Goal: Information Seeking & Learning: Learn about a topic

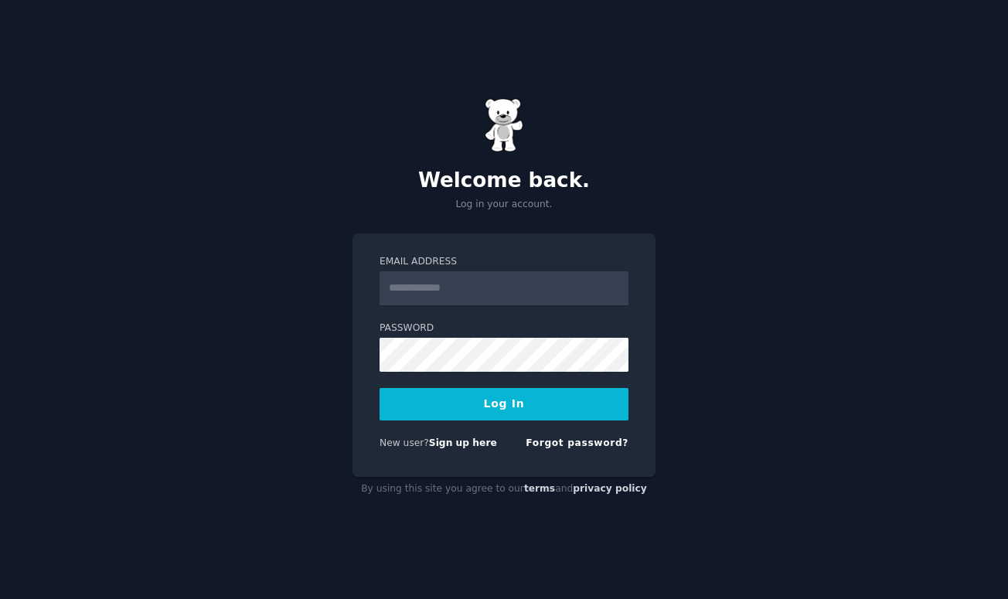
type input "**********"
click at [509, 408] on button "Log In" at bounding box center [504, 404] width 249 height 32
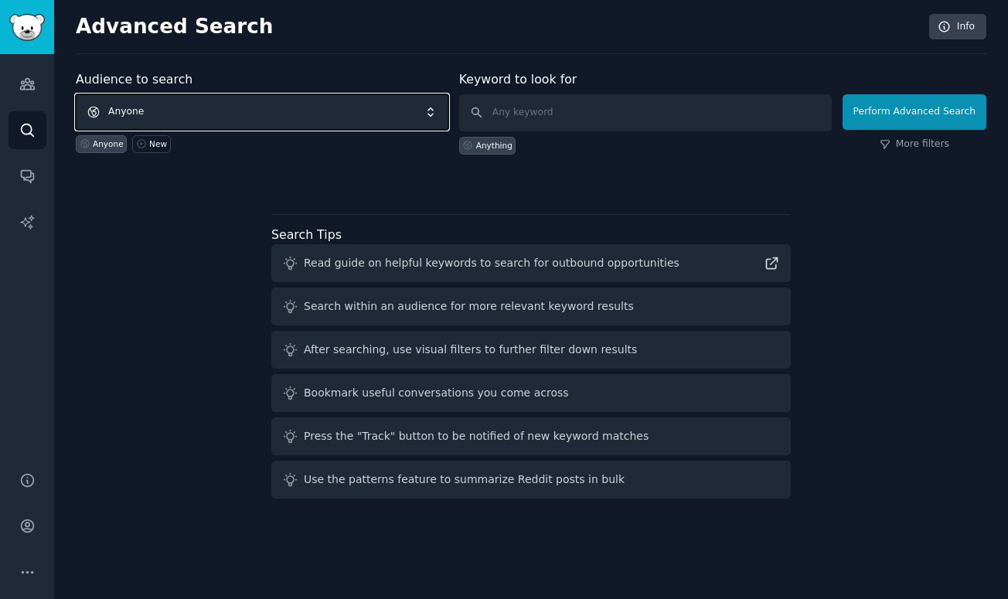
click at [314, 103] on span "Anyone" at bounding box center [262, 112] width 373 height 36
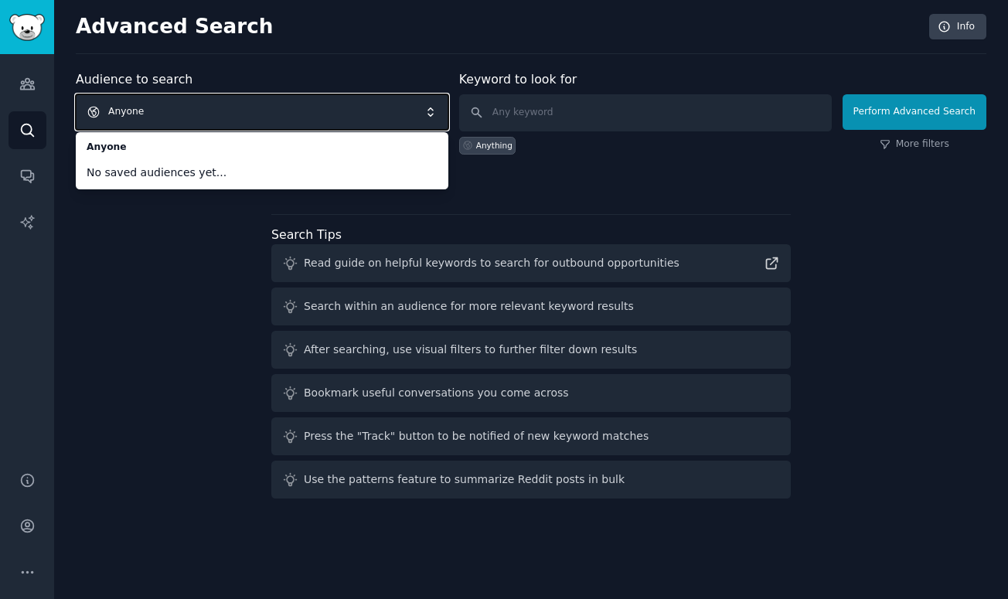
click at [178, 269] on div "Audience to search Anyone Anyone No saved audiences yet... Anyone New Keyword t…" at bounding box center [531, 287] width 911 height 434
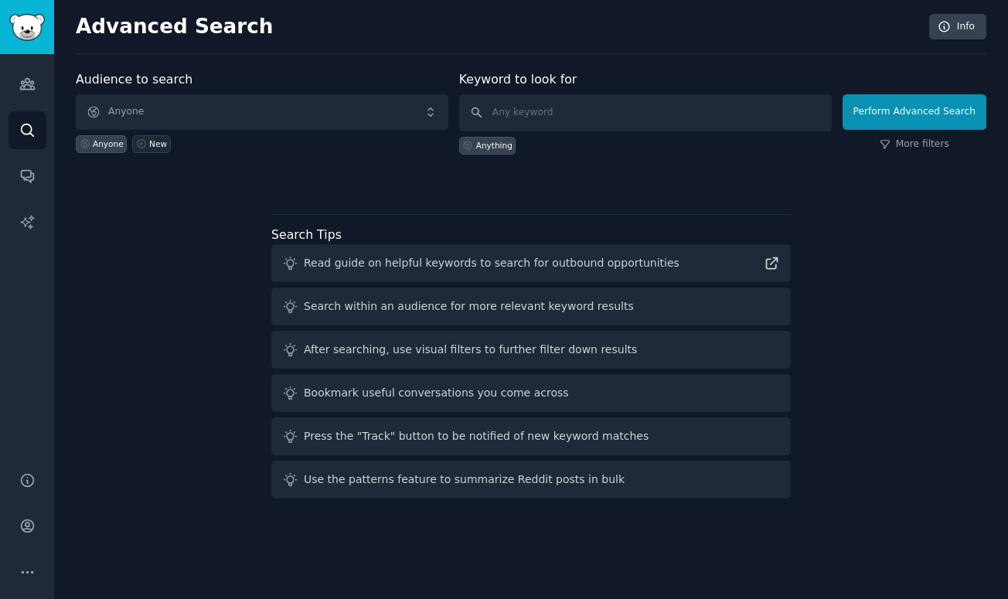
click at [162, 138] on link "New" at bounding box center [151, 144] width 38 height 18
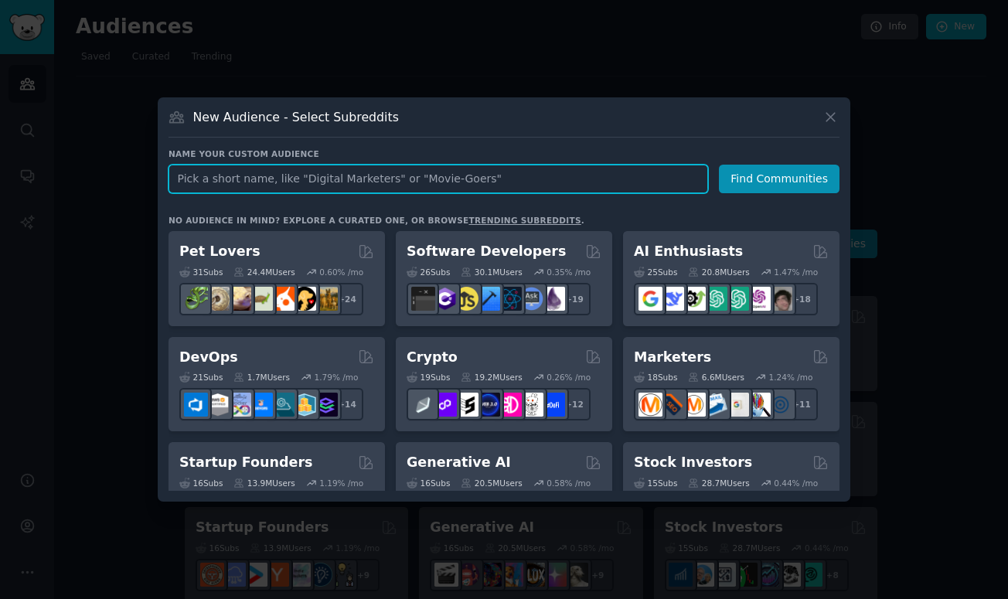
click at [234, 178] on input "text" at bounding box center [439, 179] width 540 height 29
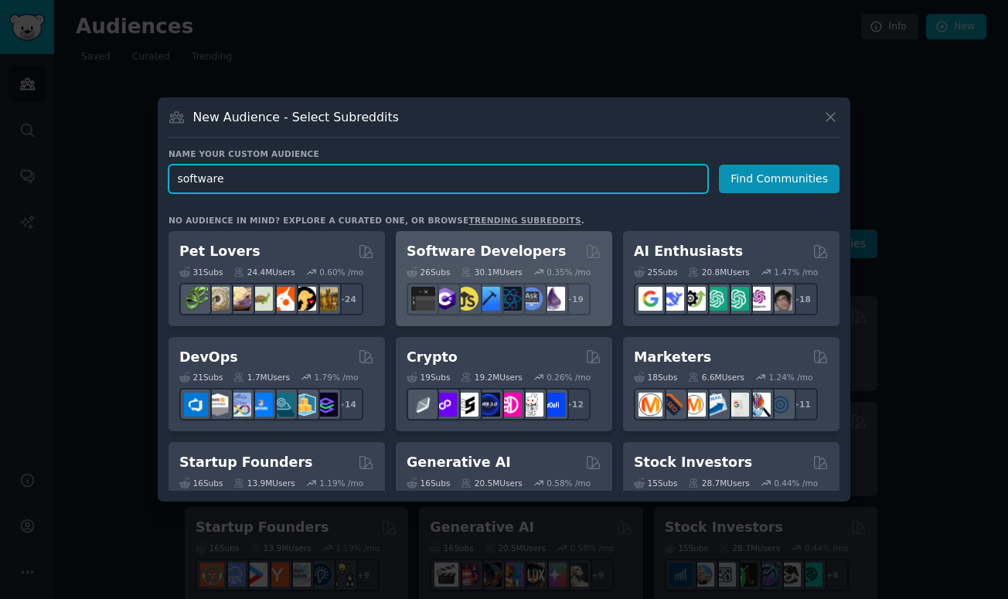
type input "software"
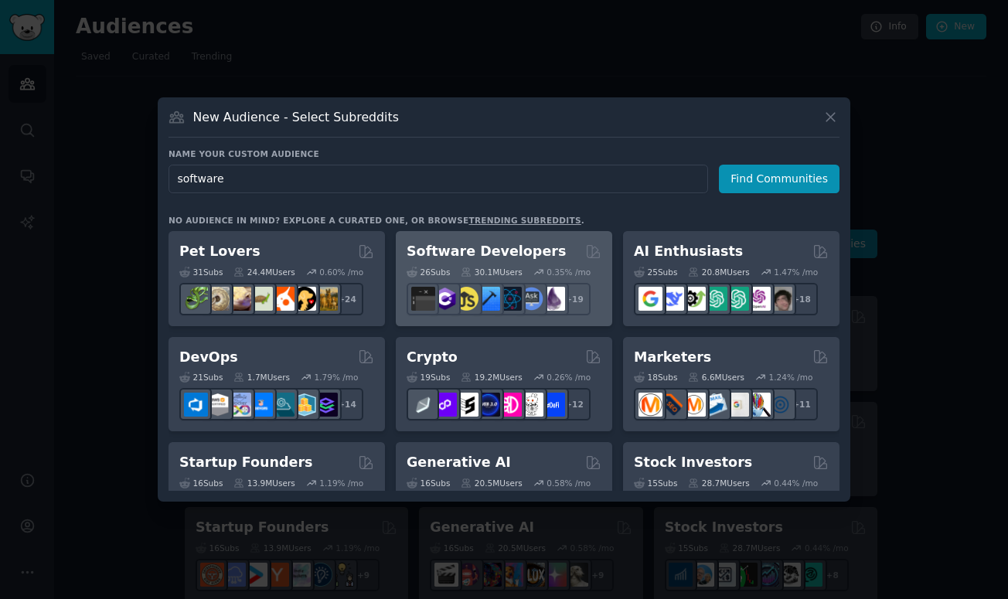
click at [505, 267] on div "30.1M Users" at bounding box center [491, 272] width 61 height 11
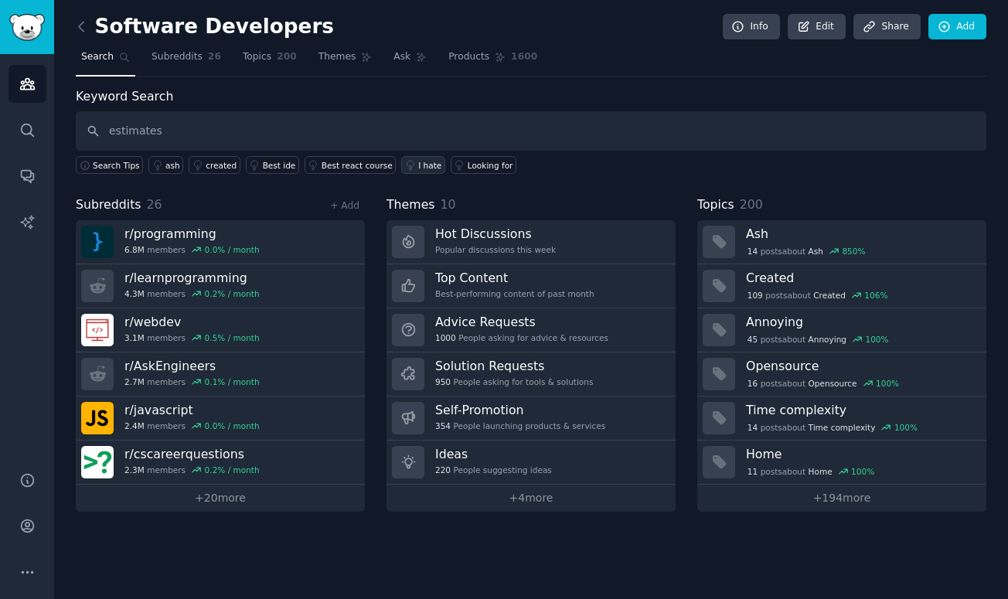
type input "estimates"
click at [418, 165] on div "I hate" at bounding box center [429, 165] width 23 height 11
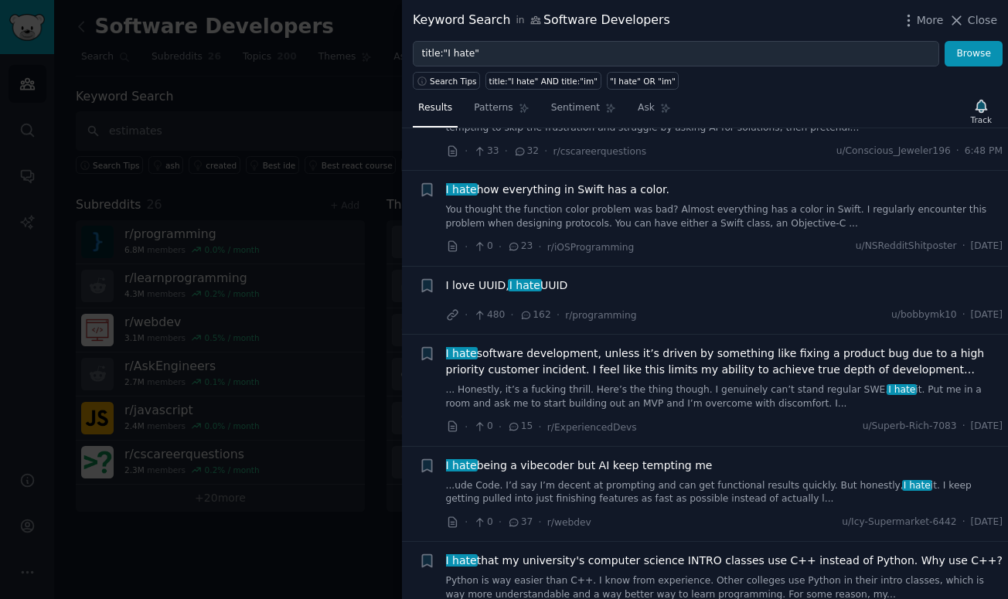
scroll to position [86, 0]
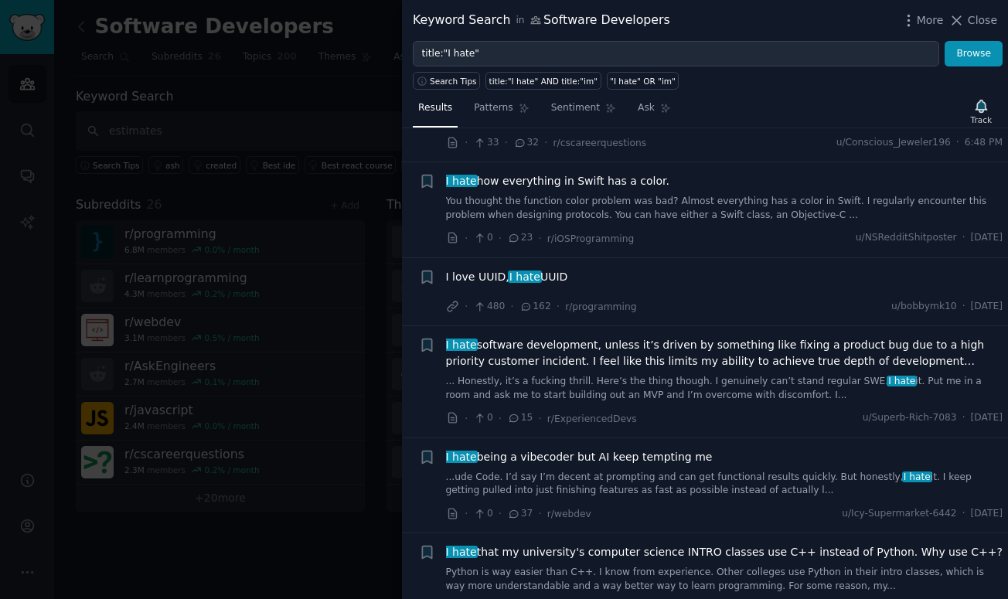
click at [302, 252] on div at bounding box center [504, 299] width 1008 height 599
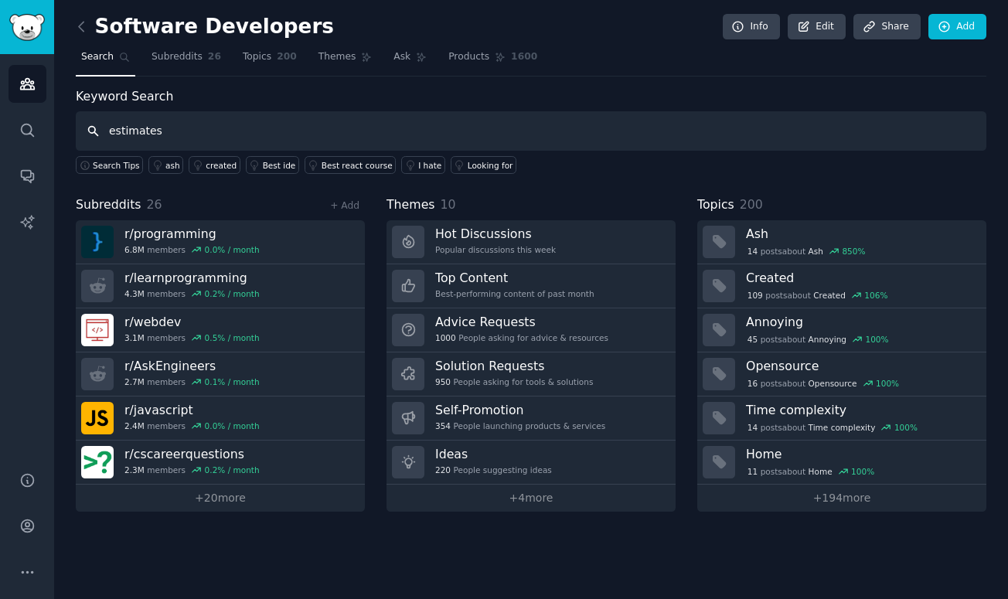
click at [267, 142] on input "estimates" at bounding box center [531, 130] width 911 height 39
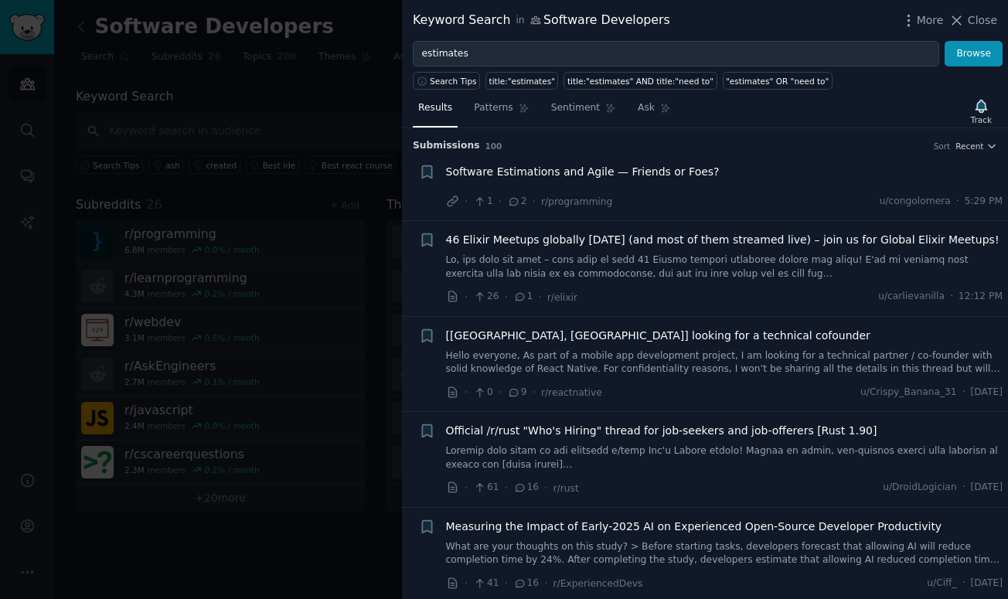
click at [588, 178] on span "Software Estimations and Agile — Friends or Foes?" at bounding box center [583, 172] width 274 height 16
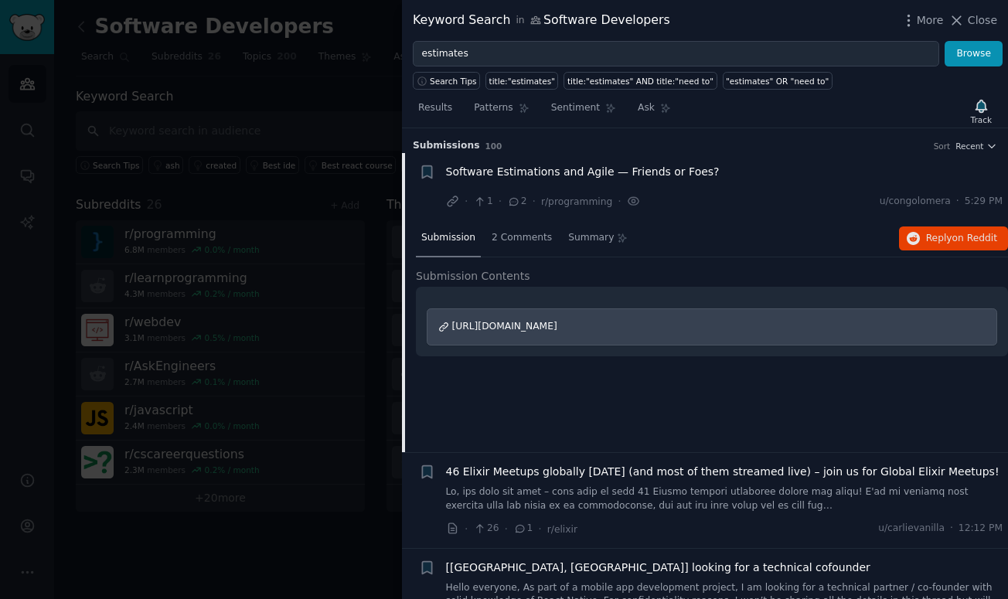
scroll to position [24, 0]
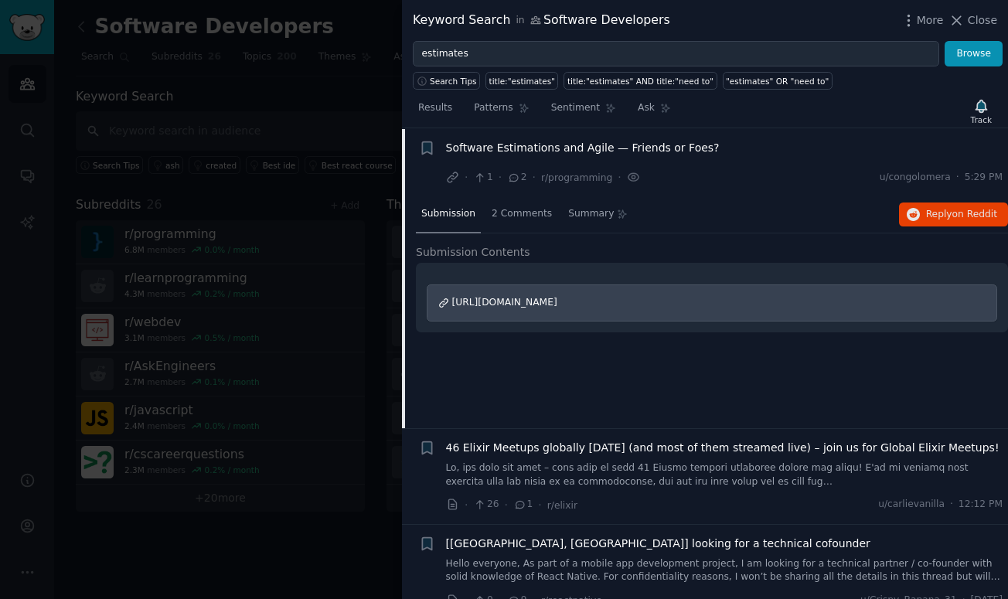
click at [336, 72] on div at bounding box center [504, 299] width 1008 height 599
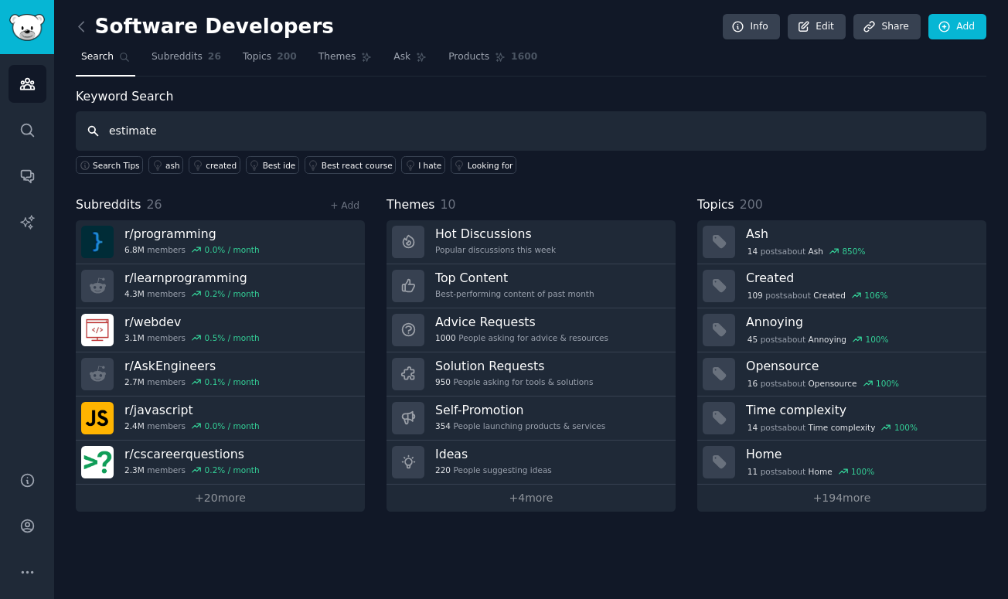
type input "estimate"
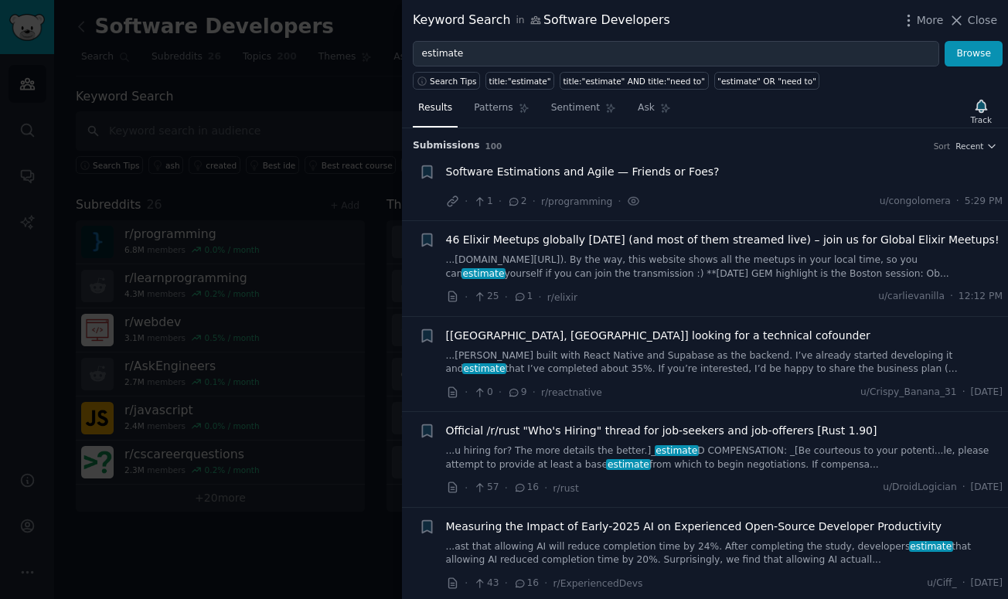
click at [264, 220] on div at bounding box center [504, 299] width 1008 height 599
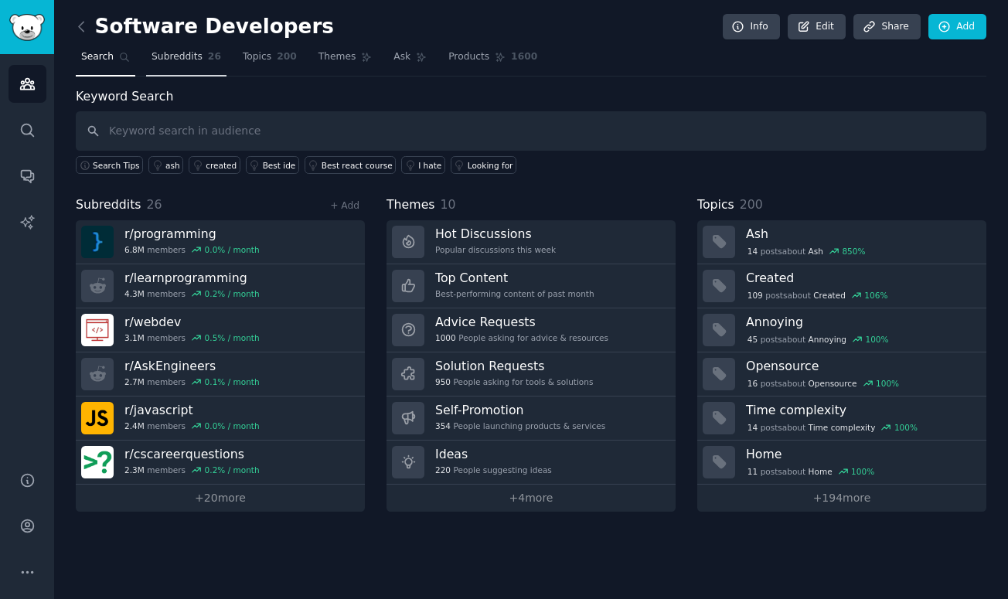
click at [194, 65] on link "Subreddits 26" at bounding box center [186, 61] width 80 height 32
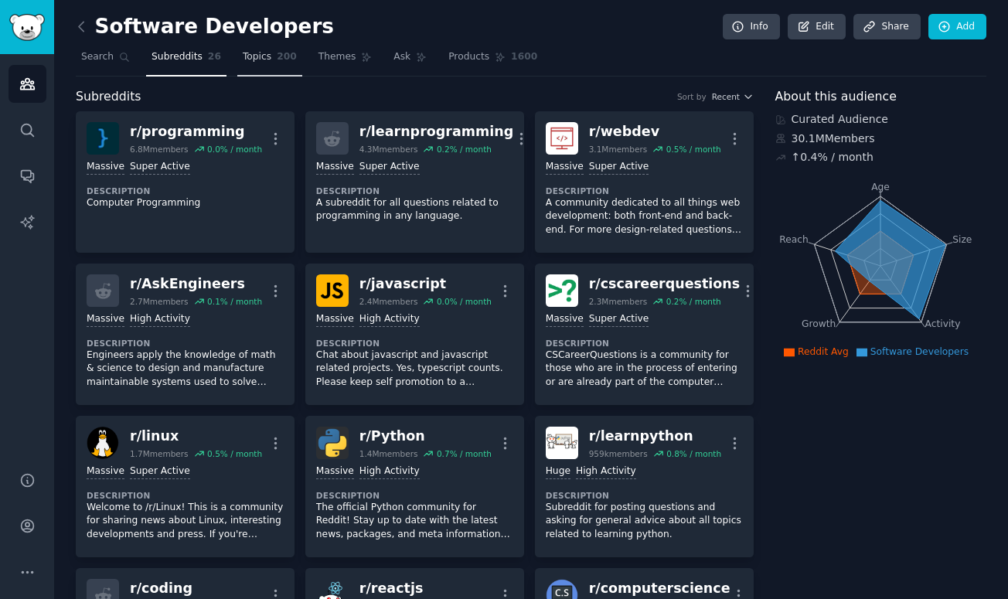
click at [271, 62] on link "Topics 200" at bounding box center [269, 61] width 65 height 32
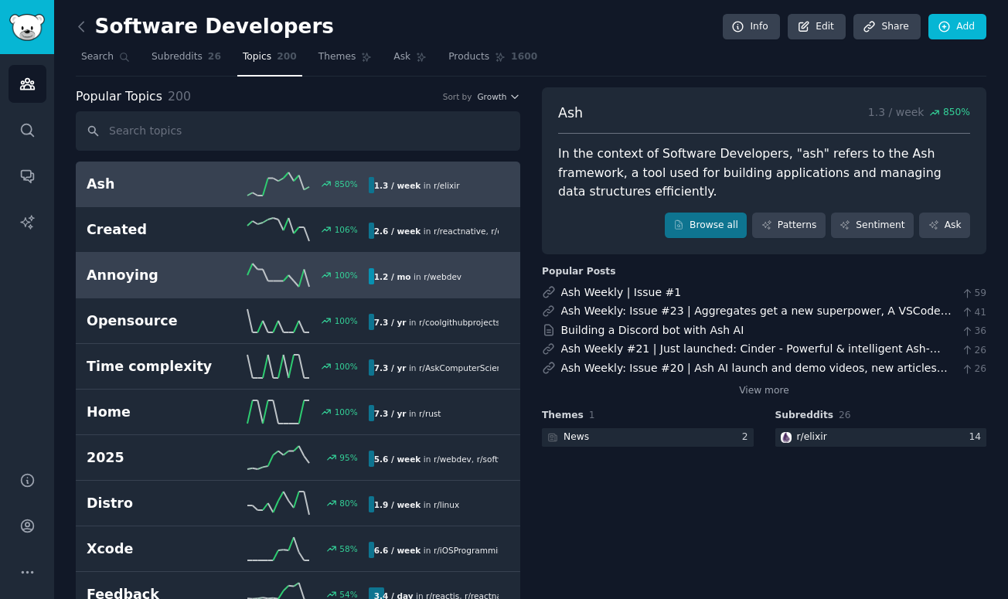
click at [158, 286] on div "Annoying 100 % 1.2 / mo in r/ webdev" at bounding box center [298, 275] width 423 height 23
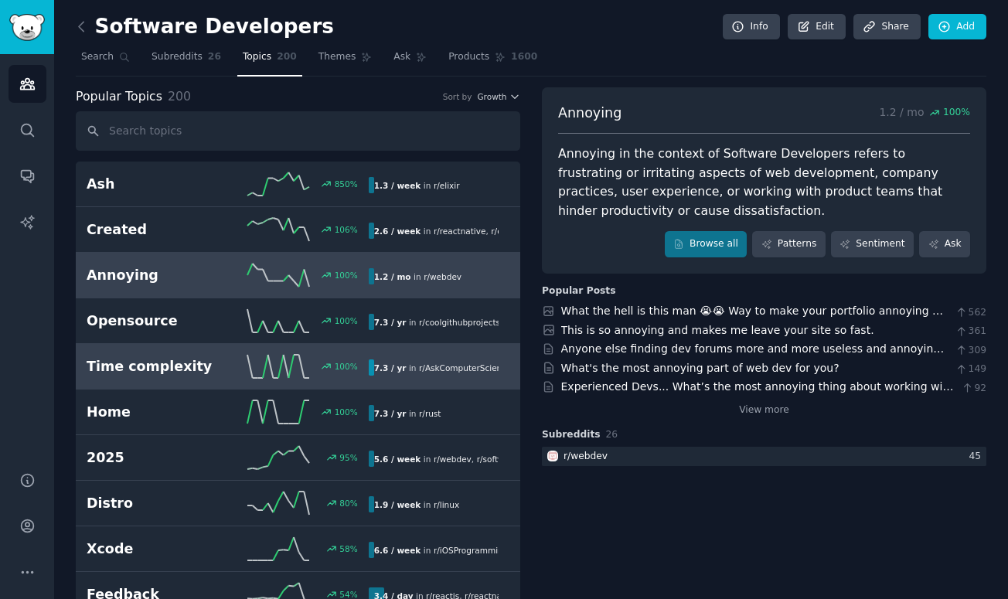
click at [144, 373] on h2 "Time complexity" at bounding box center [157, 366] width 141 height 19
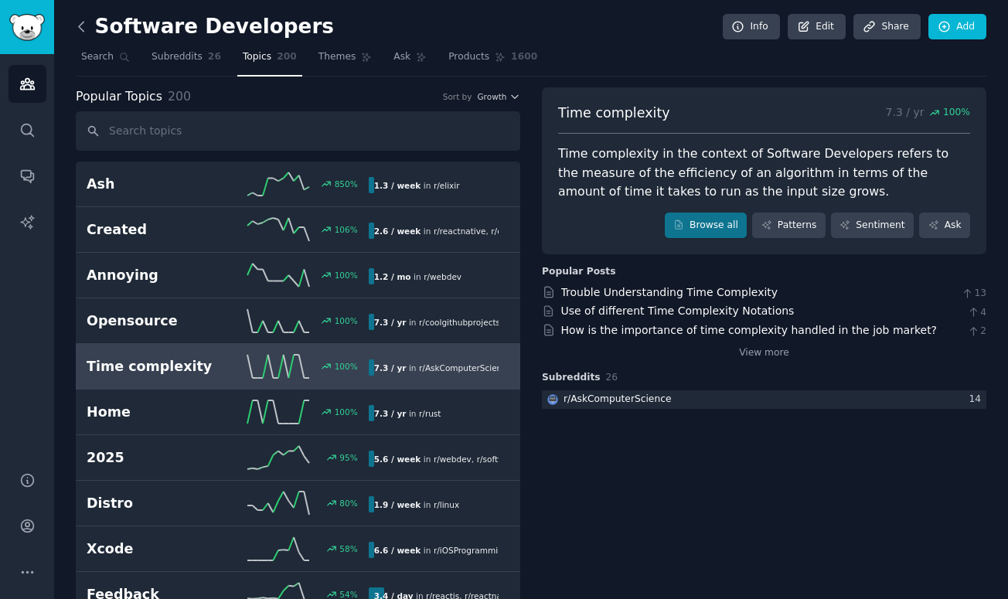
click at [83, 29] on icon at bounding box center [81, 27] width 16 height 16
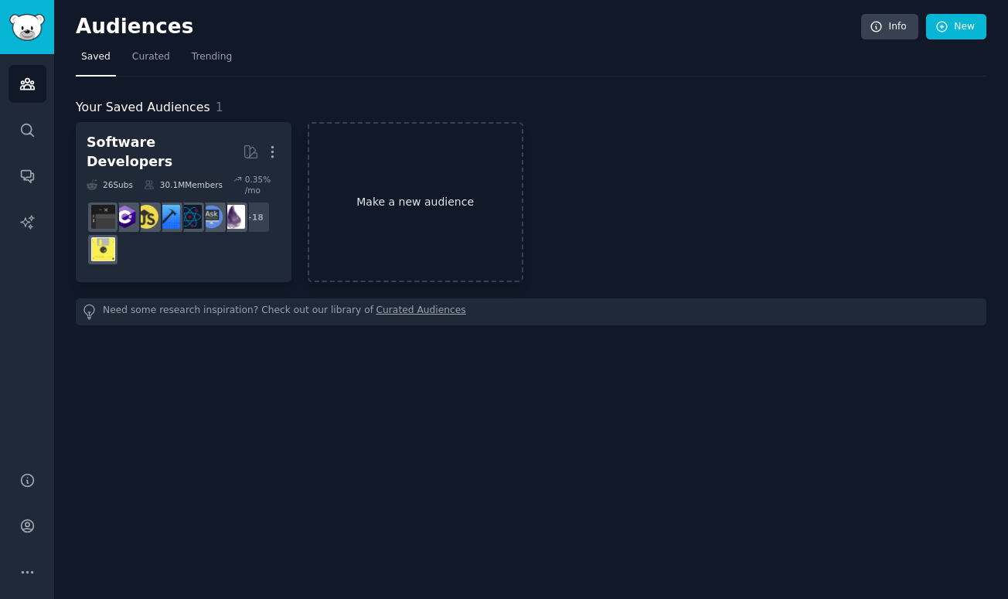
click at [446, 213] on link "Make a new audience" at bounding box center [416, 202] width 216 height 160
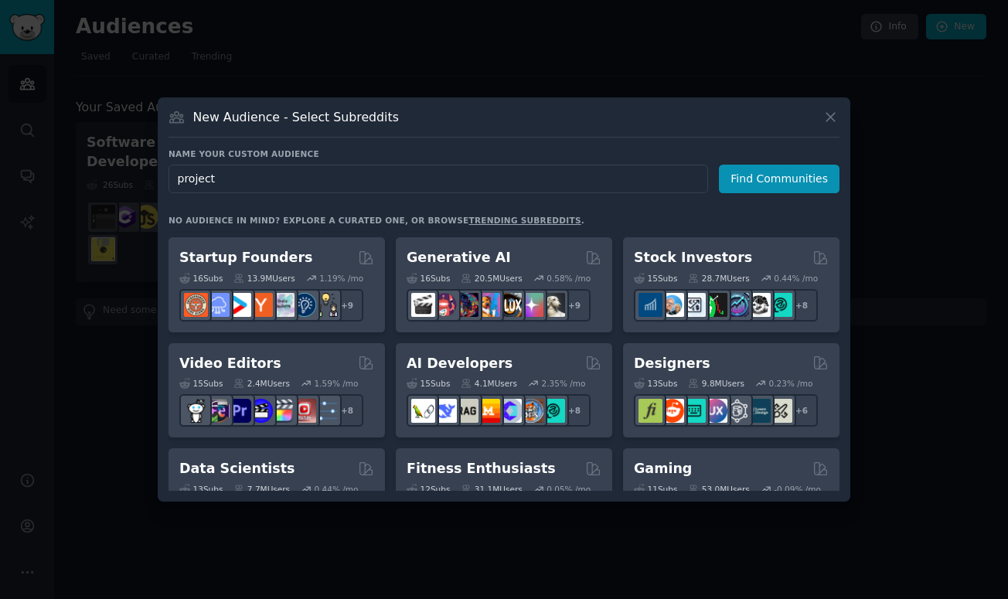
scroll to position [206, 0]
type input "project managers"
click at [782, 185] on button "Find Communities" at bounding box center [779, 179] width 121 height 29
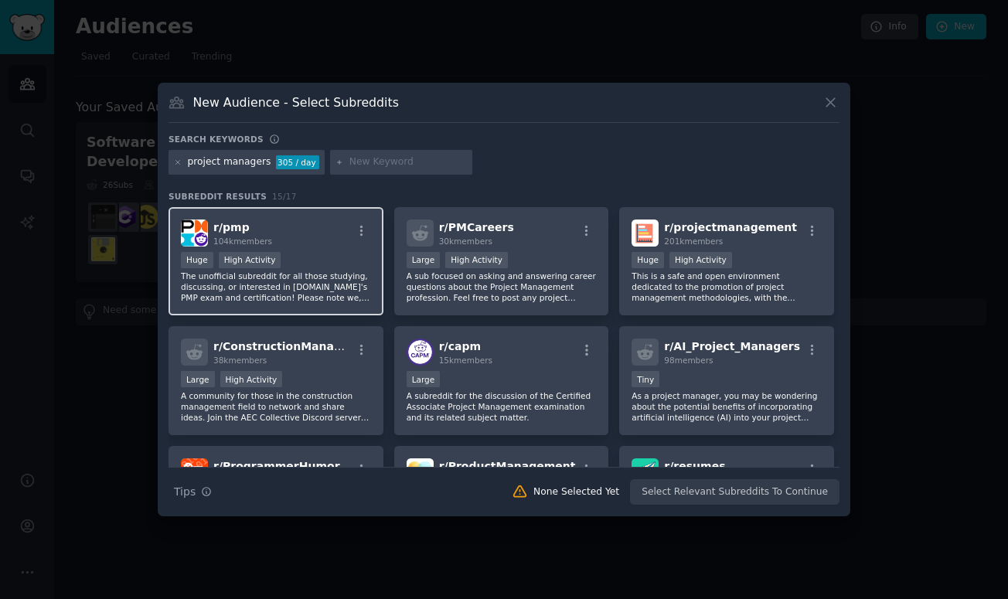
click at [322, 270] on div "Huge High Activity" at bounding box center [276, 261] width 190 height 19
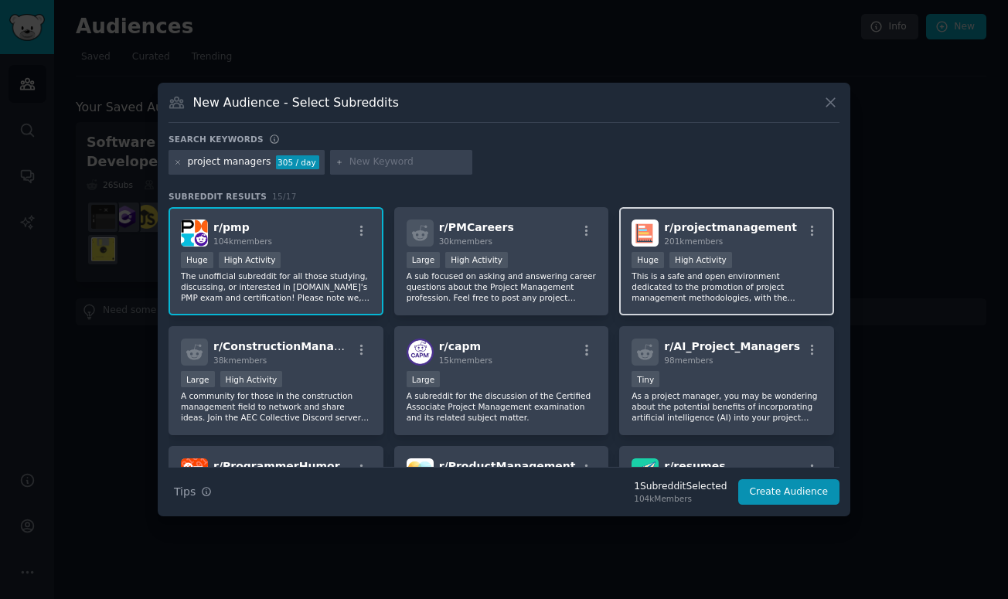
click at [687, 285] on p "This is a safe and open environment dedicated to the promotion of project manag…" at bounding box center [727, 287] width 190 height 32
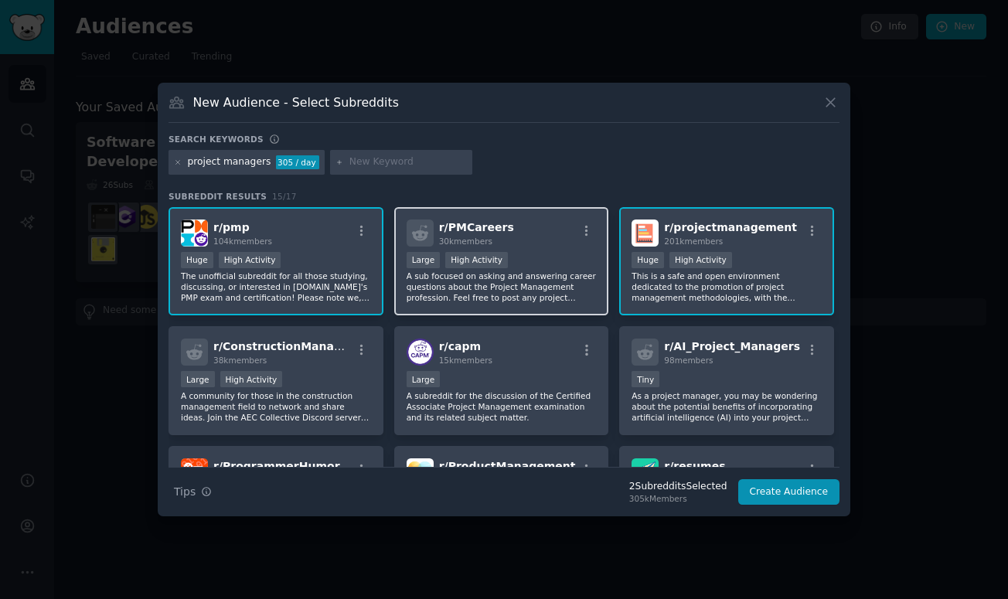
click at [545, 295] on p "A sub focused on asking and answering career questions about the Project Manage…" at bounding box center [502, 287] width 190 height 32
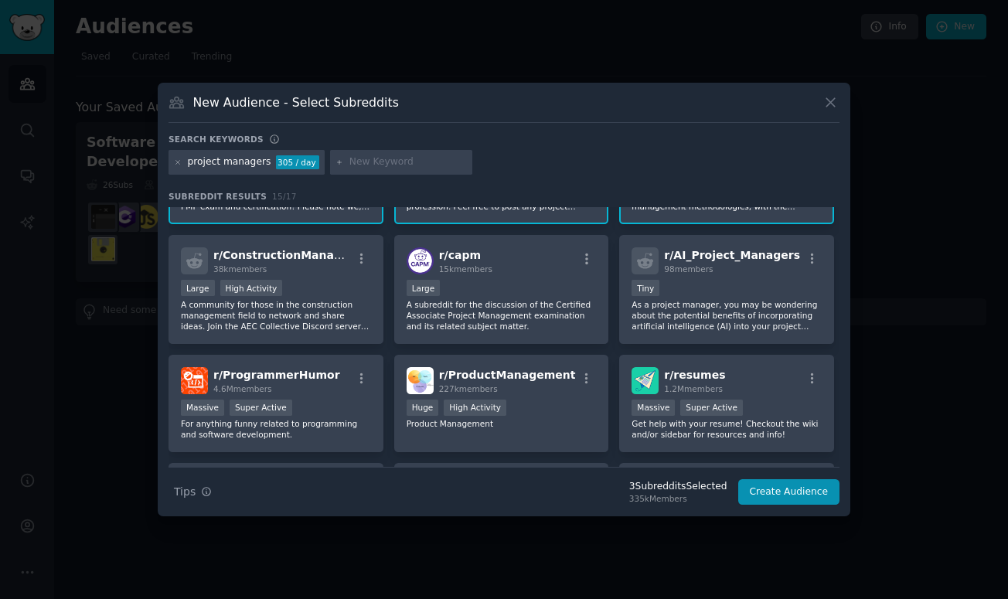
scroll to position [93, 0]
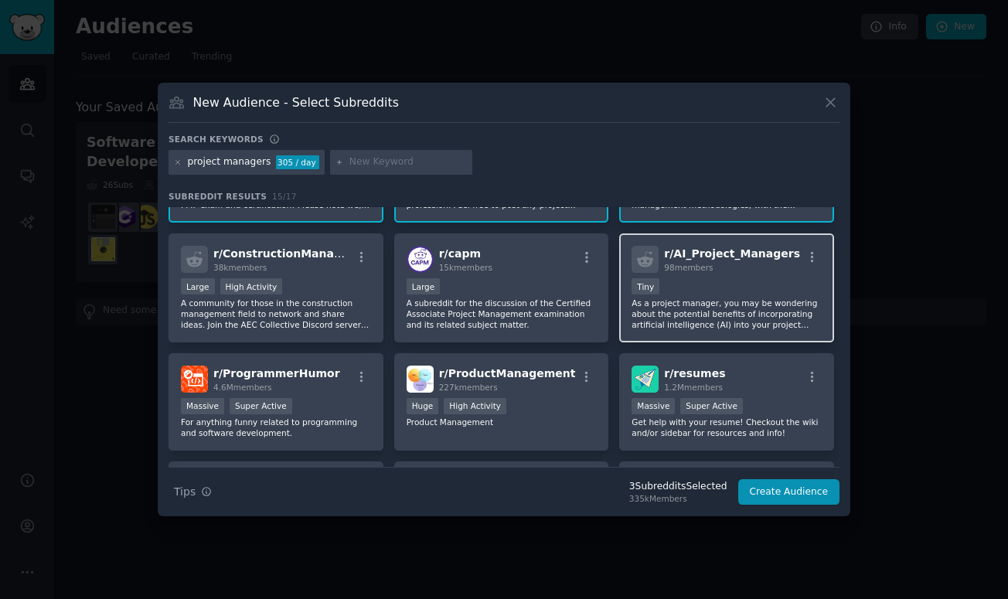
click at [695, 308] on p "As a project manager, you may be wondering about the potential benefits of inco…" at bounding box center [727, 314] width 190 height 32
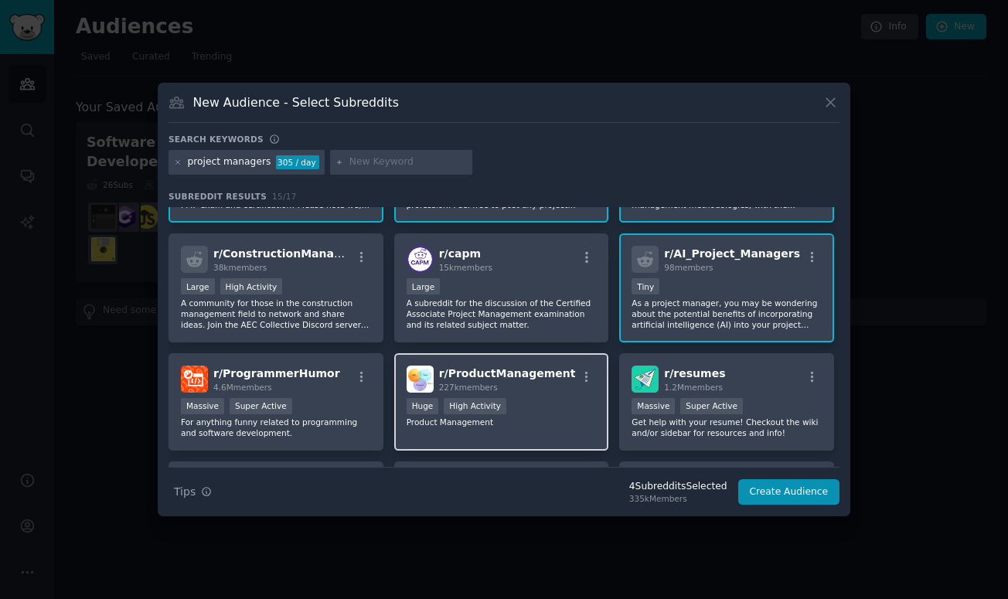
click at [533, 417] on p "Product Management" at bounding box center [502, 422] width 190 height 11
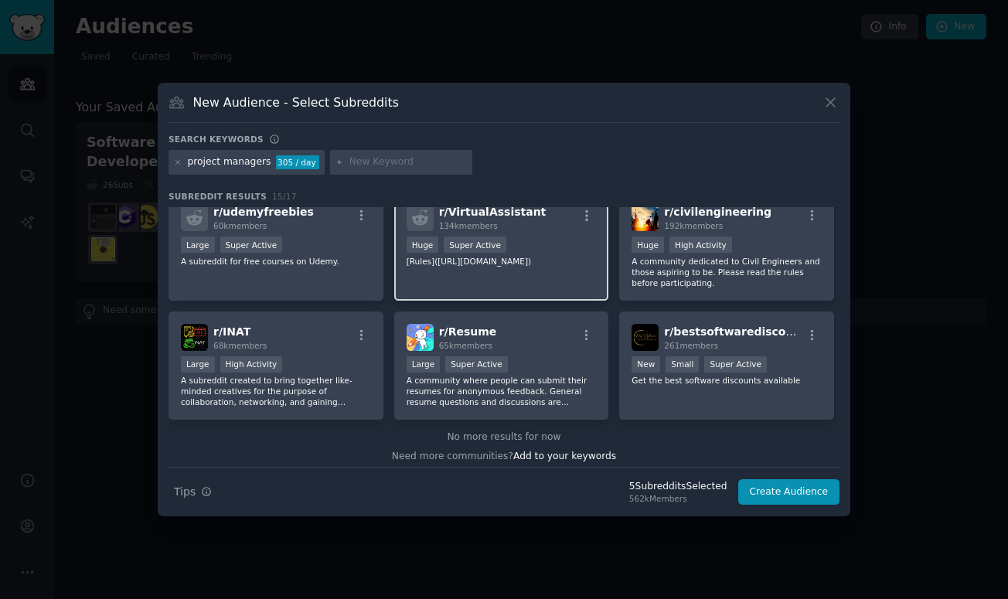
scroll to position [370, 0]
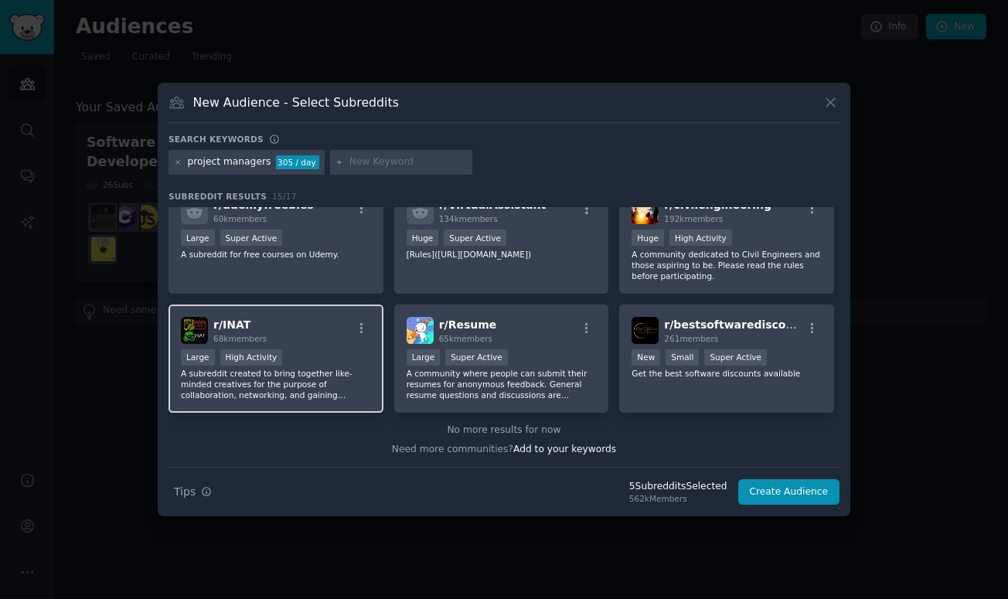
click at [322, 386] on p "A subreddit created to bring together like-minded creatives for the purpose of …" at bounding box center [276, 384] width 190 height 32
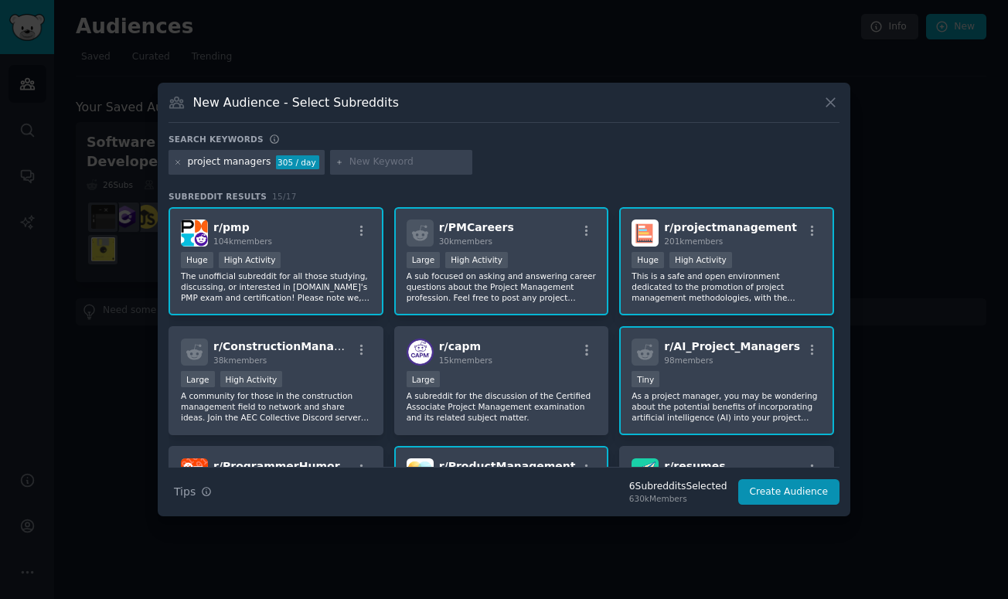
scroll to position [0, 0]
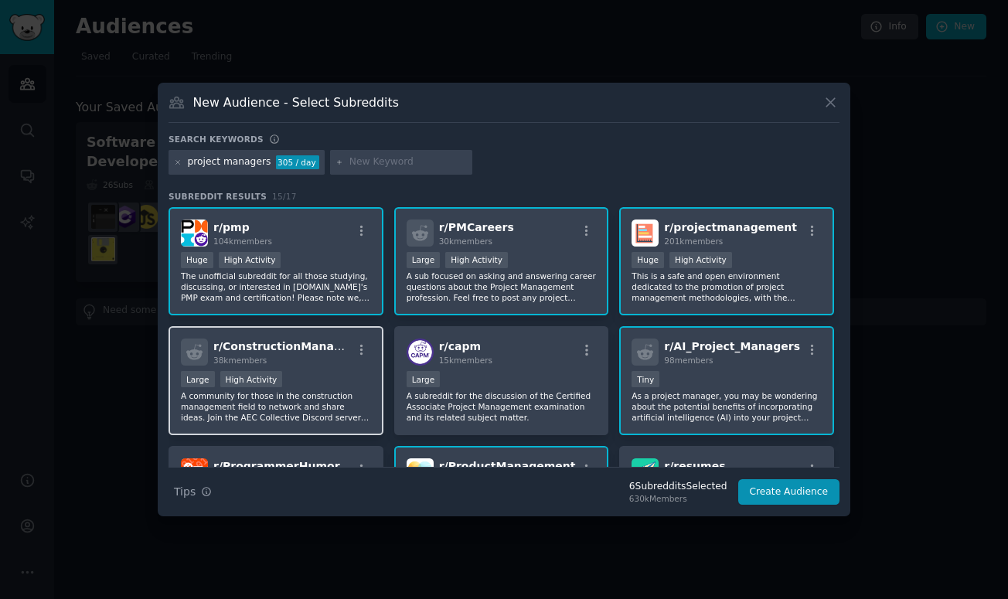
click at [317, 383] on div "Large High Activity" at bounding box center [276, 380] width 190 height 19
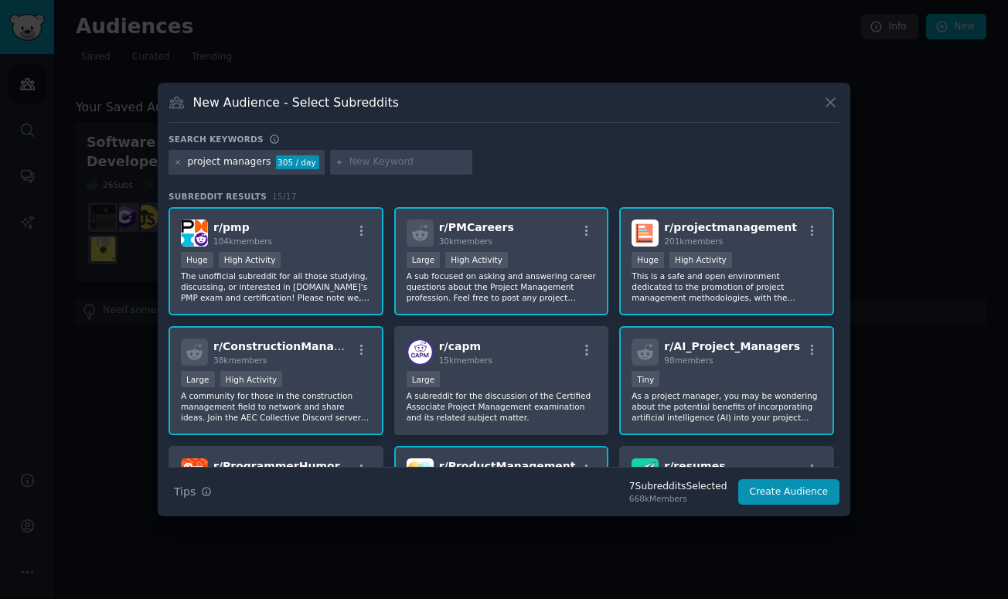
click at [317, 383] on div "Large High Activity" at bounding box center [276, 380] width 190 height 19
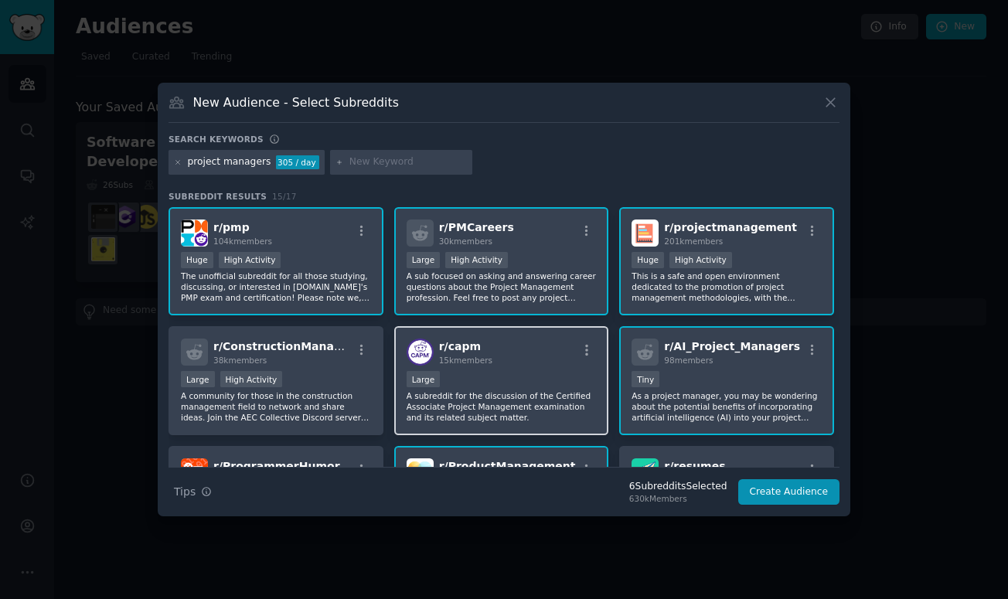
click at [526, 394] on p "A subreddit for the discussion of the Certified Associate Project Management ex…" at bounding box center [502, 406] width 190 height 32
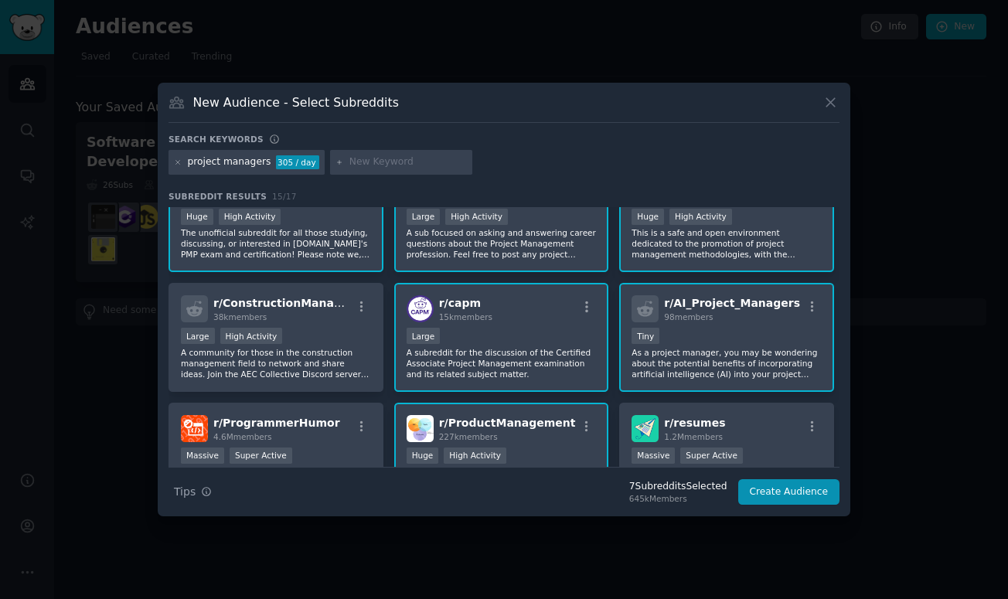
scroll to position [54, 0]
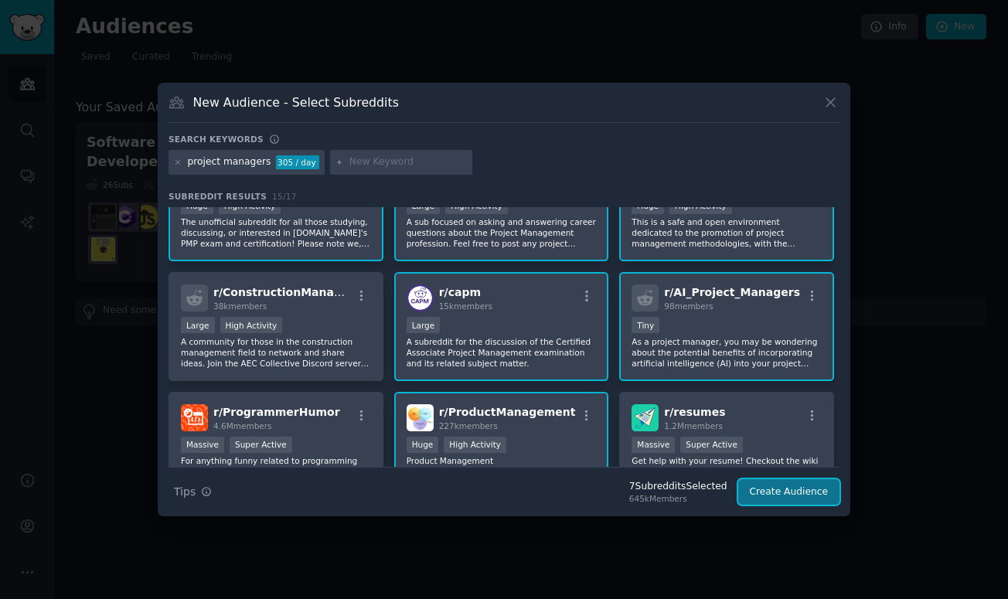
click at [785, 489] on button "Create Audience" at bounding box center [789, 492] width 102 height 26
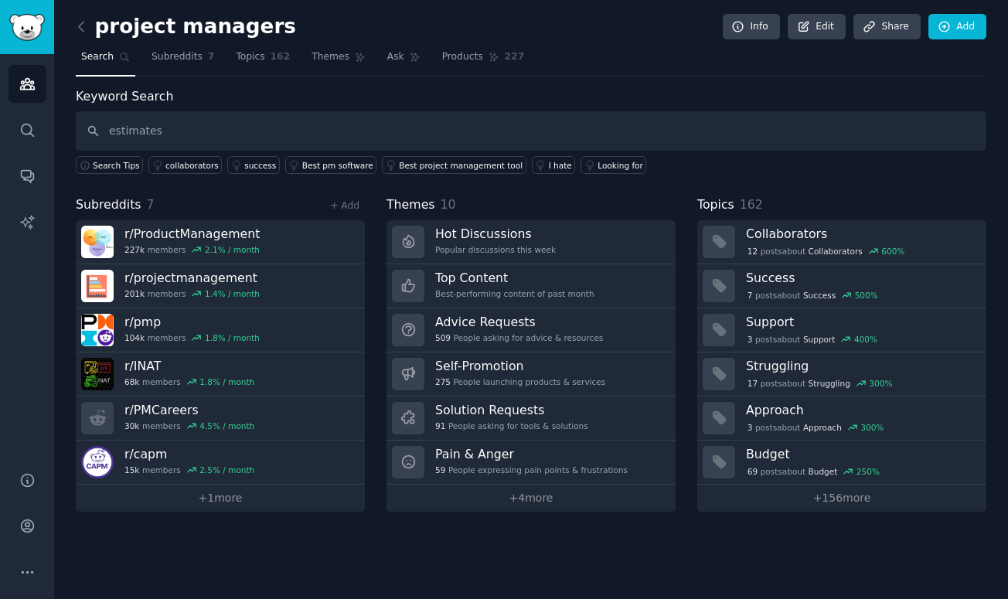
type input "estimates"
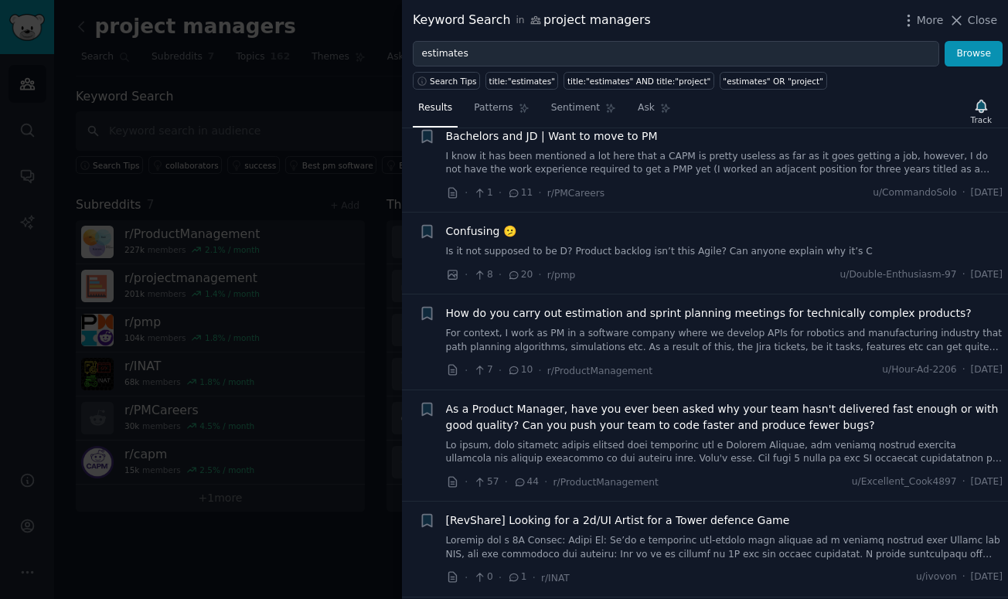
scroll to position [858, 0]
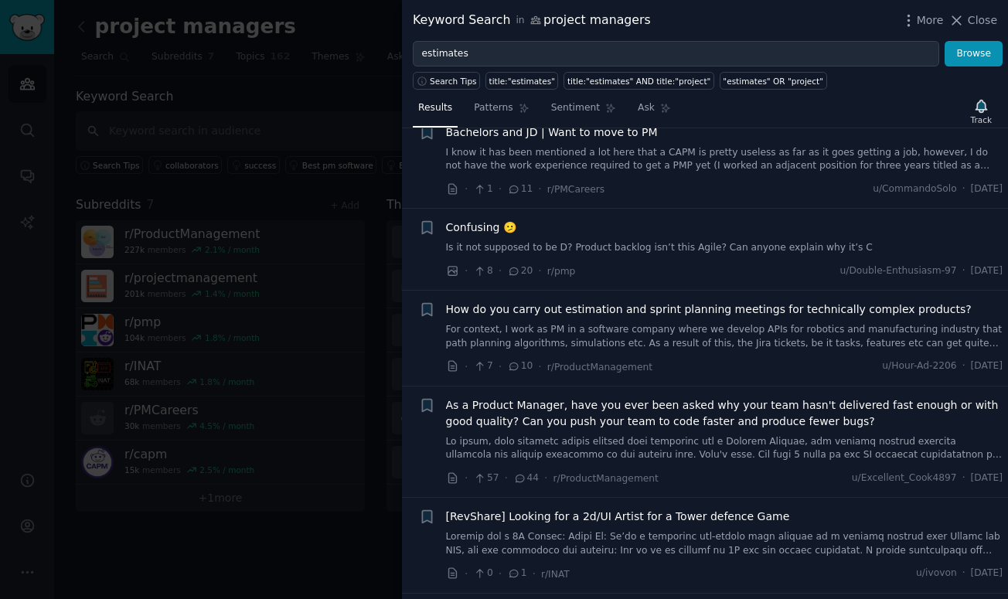
click at [538, 314] on span "How do you carry out estimation and sprint planning meetings for technically co…" at bounding box center [709, 310] width 526 height 16
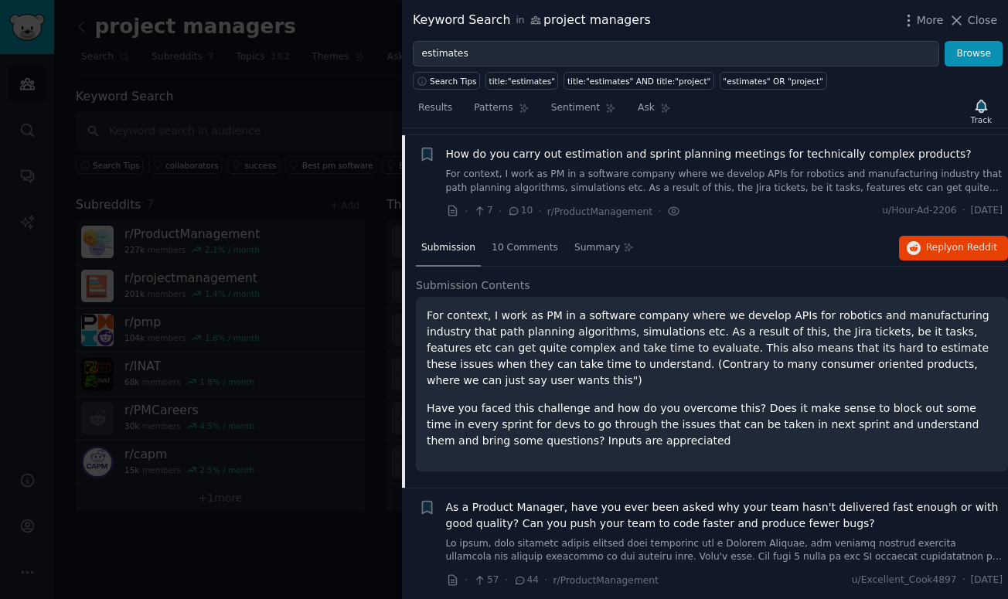
scroll to position [1020, 0]
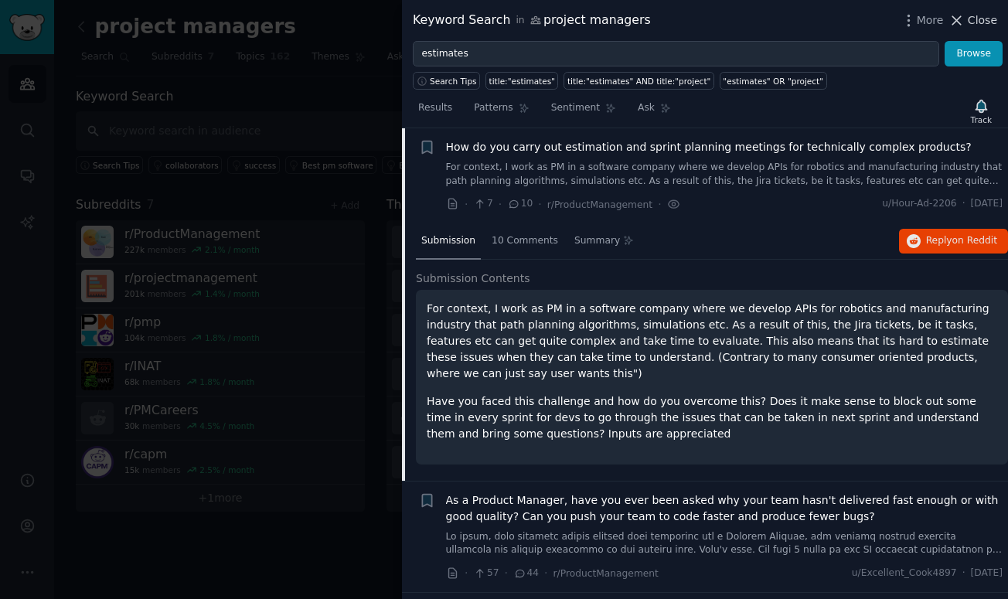
click at [981, 12] on span "Close" at bounding box center [982, 20] width 29 height 16
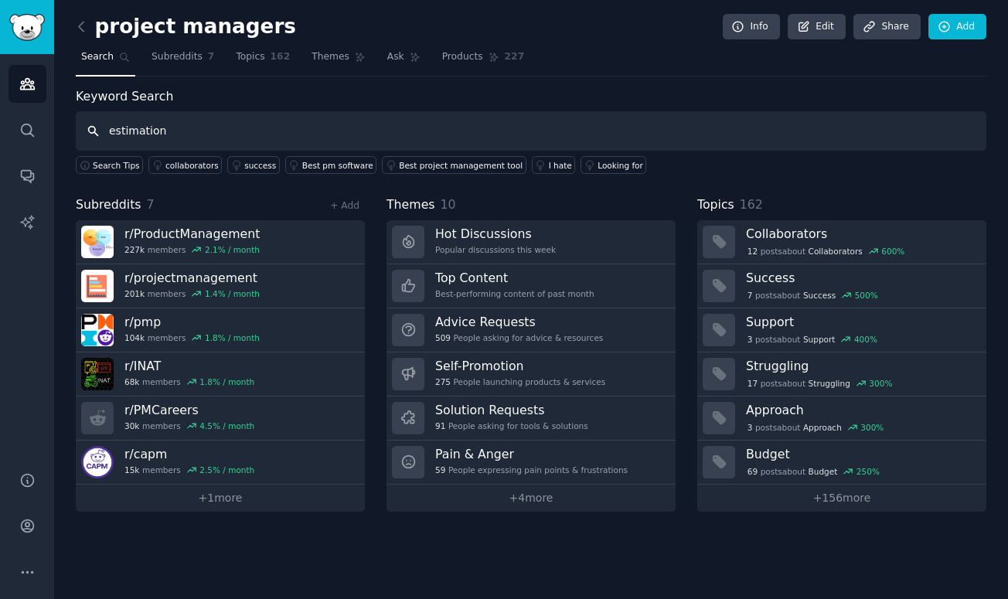
type input "estimation"
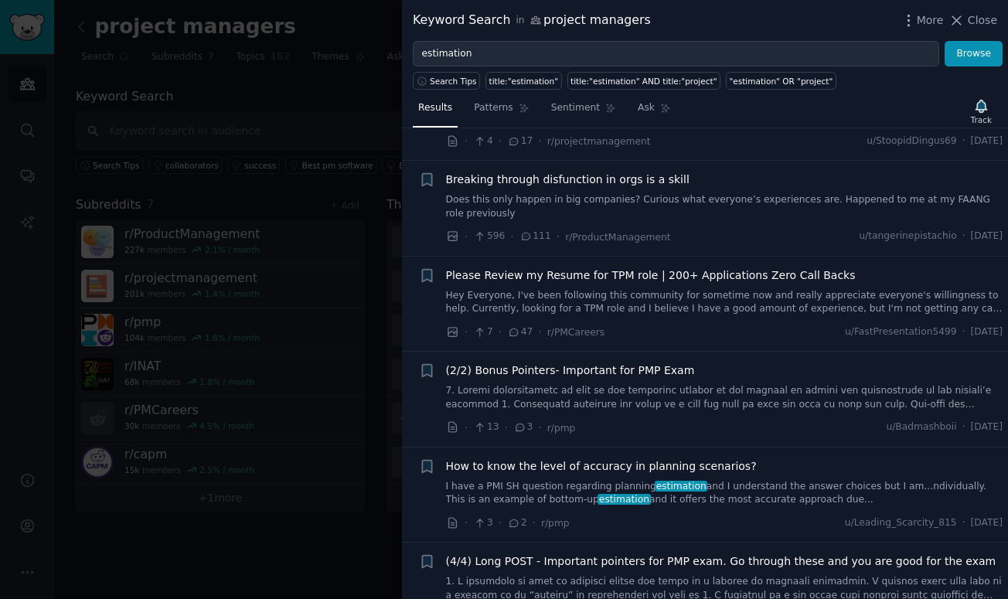
scroll to position [3766, 0]
click at [585, 467] on span "How to know the level of accuracy in planning scenarios?" at bounding box center [601, 466] width 311 height 16
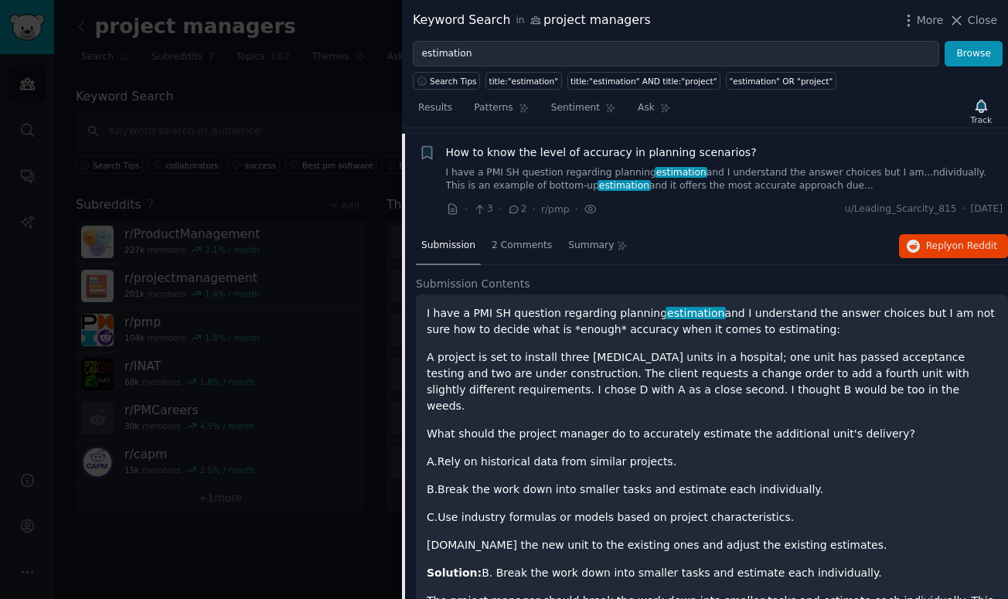
scroll to position [4084, 0]
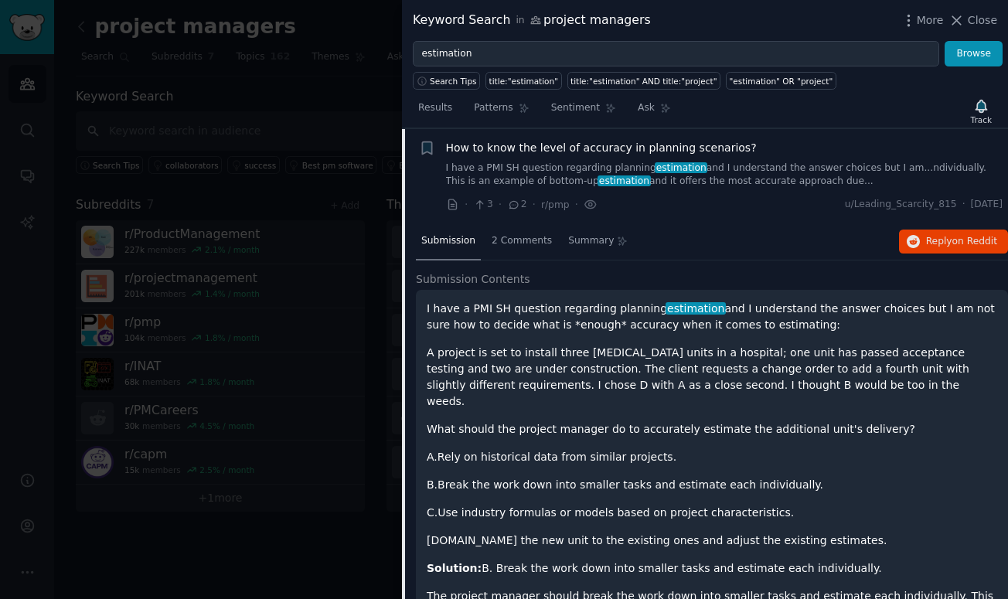
click at [353, 253] on div at bounding box center [504, 299] width 1008 height 599
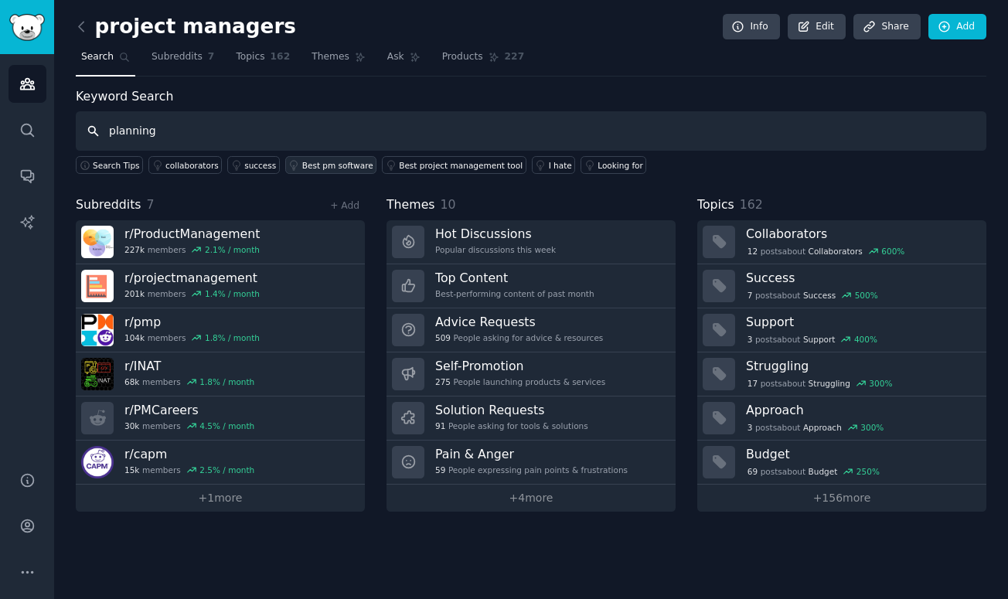
type input "planning"
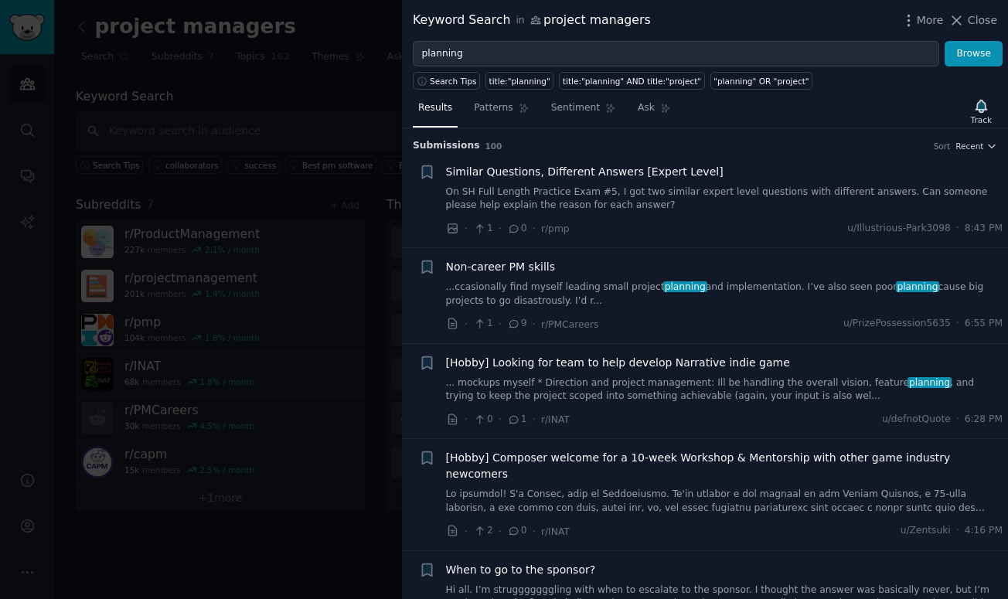
click at [324, 218] on div at bounding box center [504, 299] width 1008 height 599
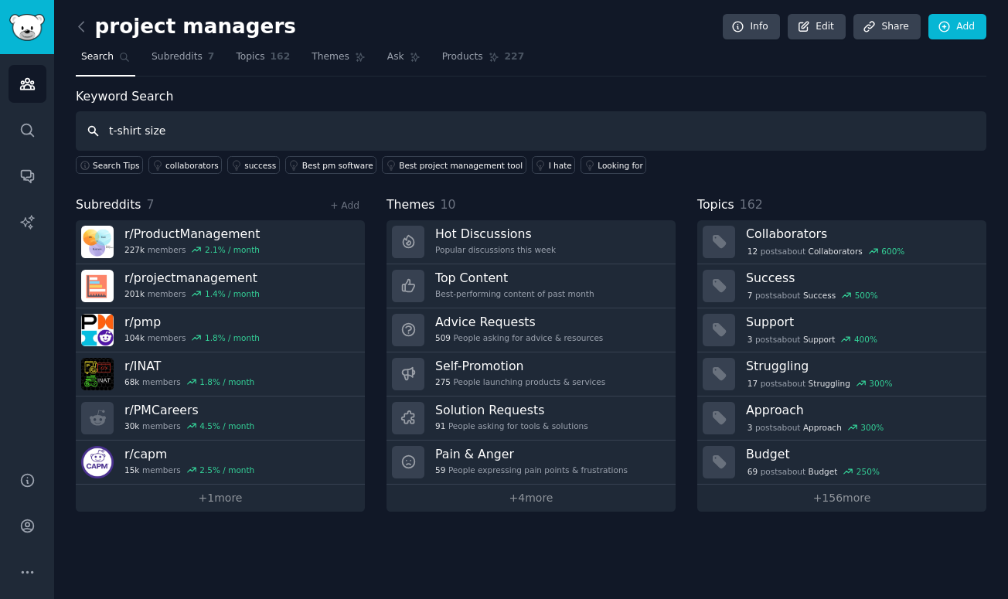
type input "t-shirt size"
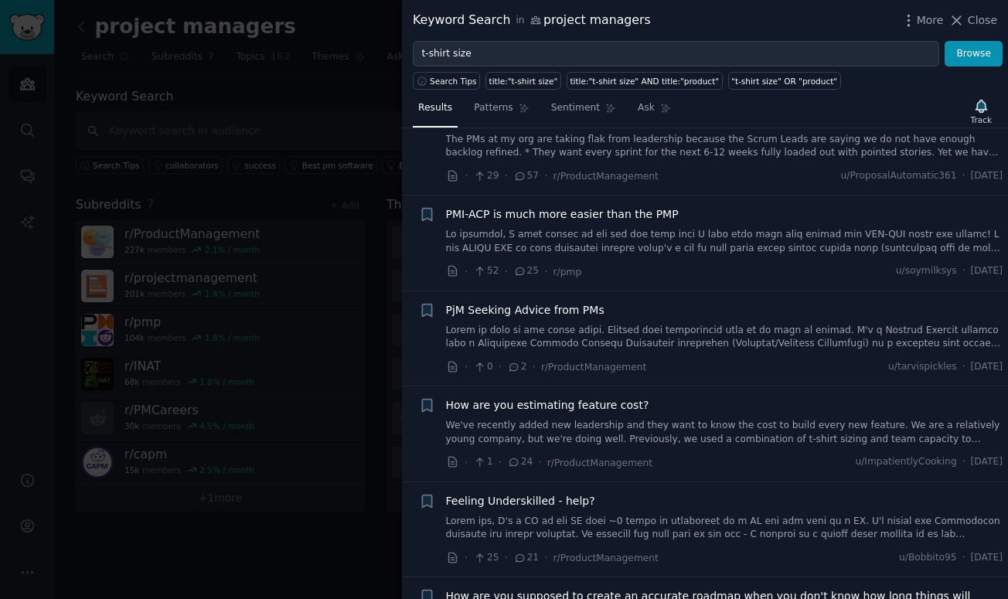
scroll to position [48, 0]
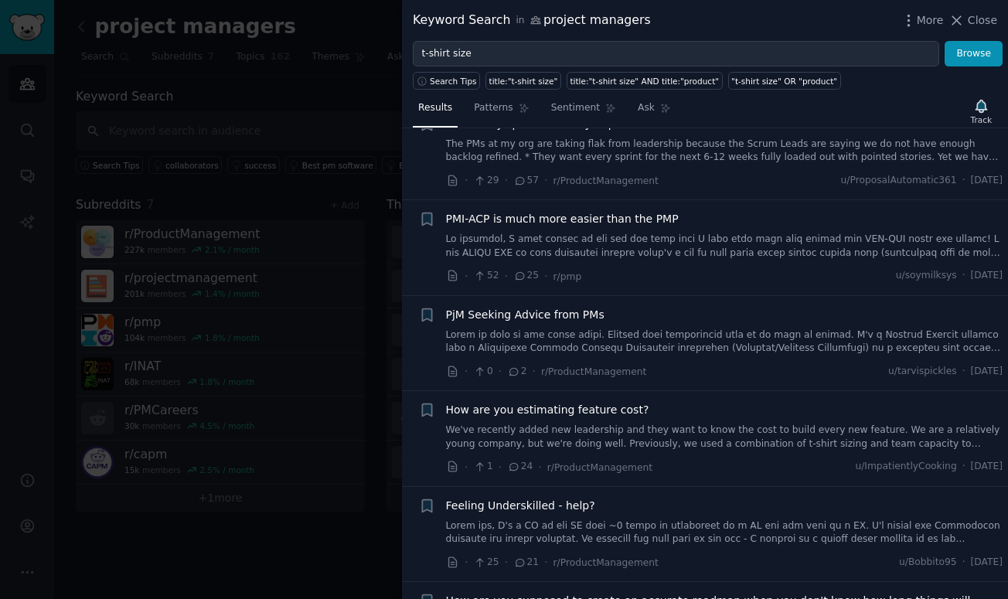
click at [622, 413] on span "How are you estimating feature cost?" at bounding box center [547, 410] width 203 height 16
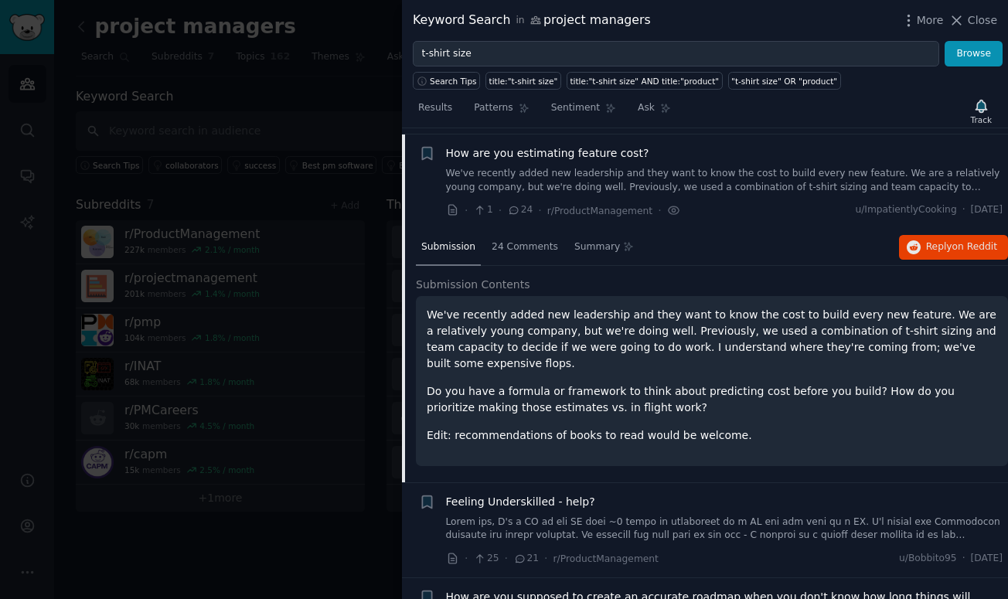
scroll to position [311, 0]
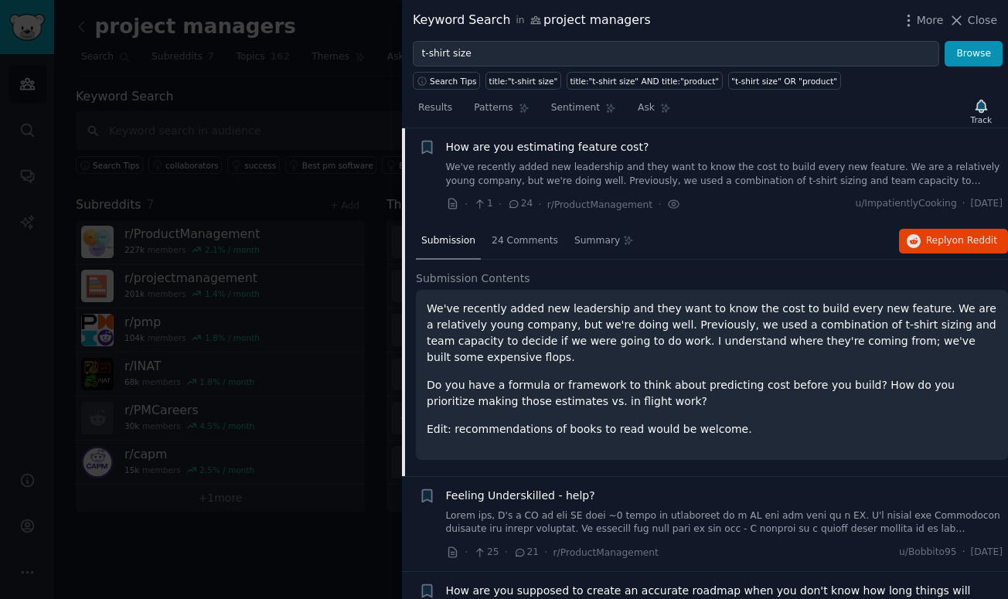
click at [346, 336] on div at bounding box center [504, 299] width 1008 height 599
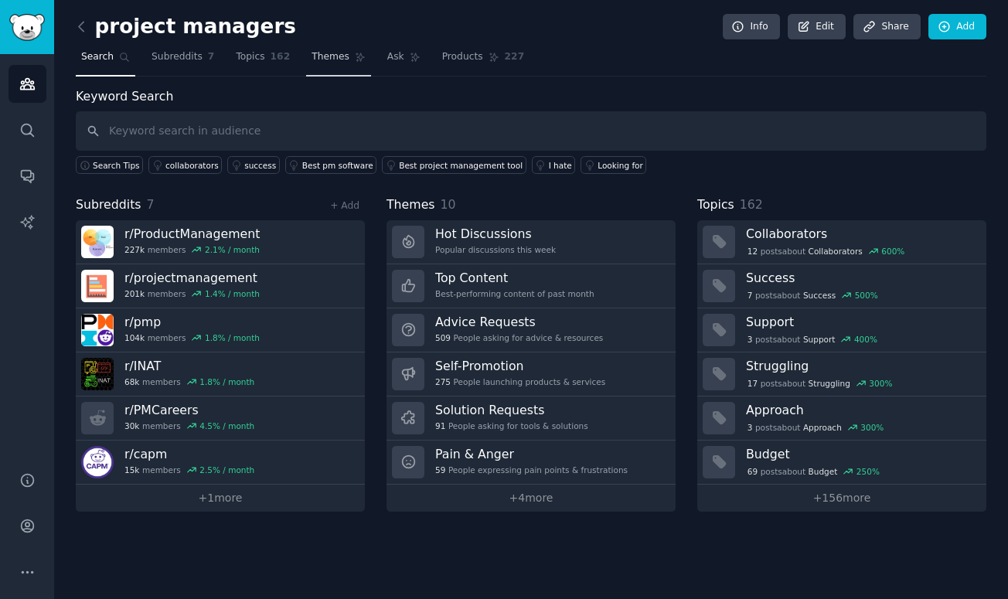
click at [336, 60] on span "Themes" at bounding box center [331, 57] width 38 height 14
